Goal: Task Accomplishment & Management: Complete application form

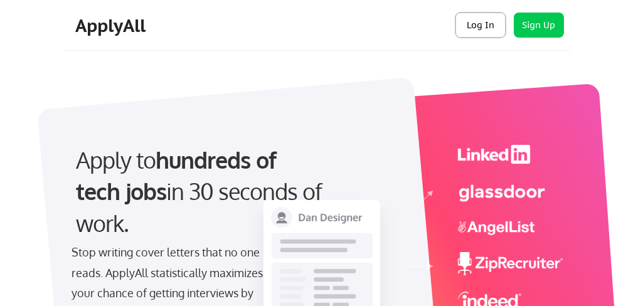
click at [474, 28] on button "Log In" at bounding box center [480, 25] width 50 height 25
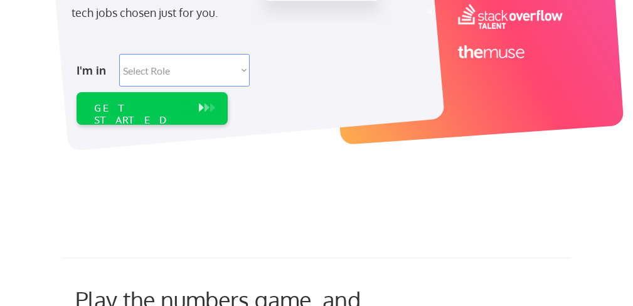
scroll to position [328, 0]
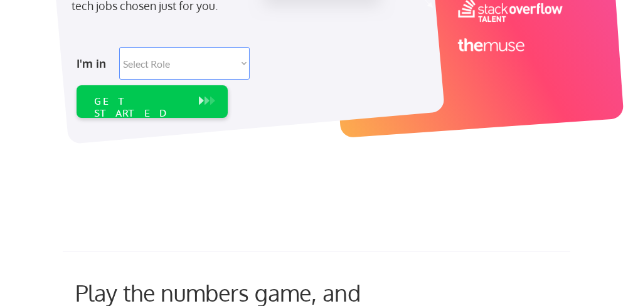
click at [218, 63] on select "Select Role Software Engineering Product Management Customer Success Sales UI/U…" at bounding box center [184, 63] width 130 height 33
select select ""data_science___analytics""
click at [119, 47] on select "Select Role Software Engineering Product Management Customer Success Sales UI/U…" at bounding box center [184, 63] width 130 height 33
select select ""data_science___analytics""
click at [170, 109] on div "GET STARTED" at bounding box center [140, 101] width 105 height 33
